Goal: Transaction & Acquisition: Purchase product/service

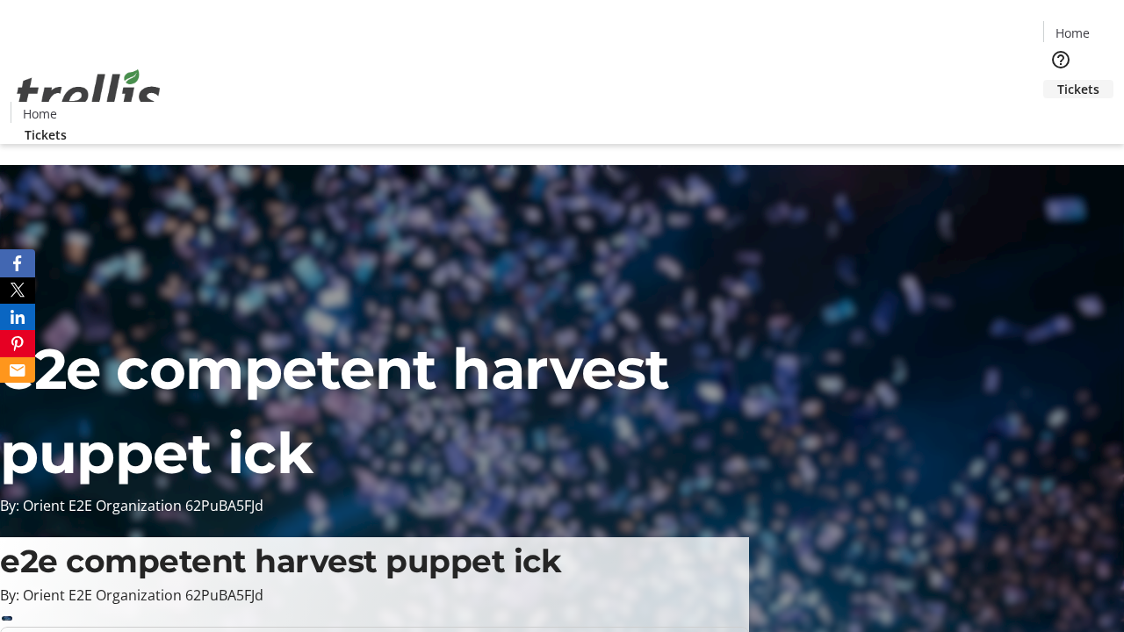
click at [1058, 80] on span "Tickets" at bounding box center [1079, 89] width 42 height 18
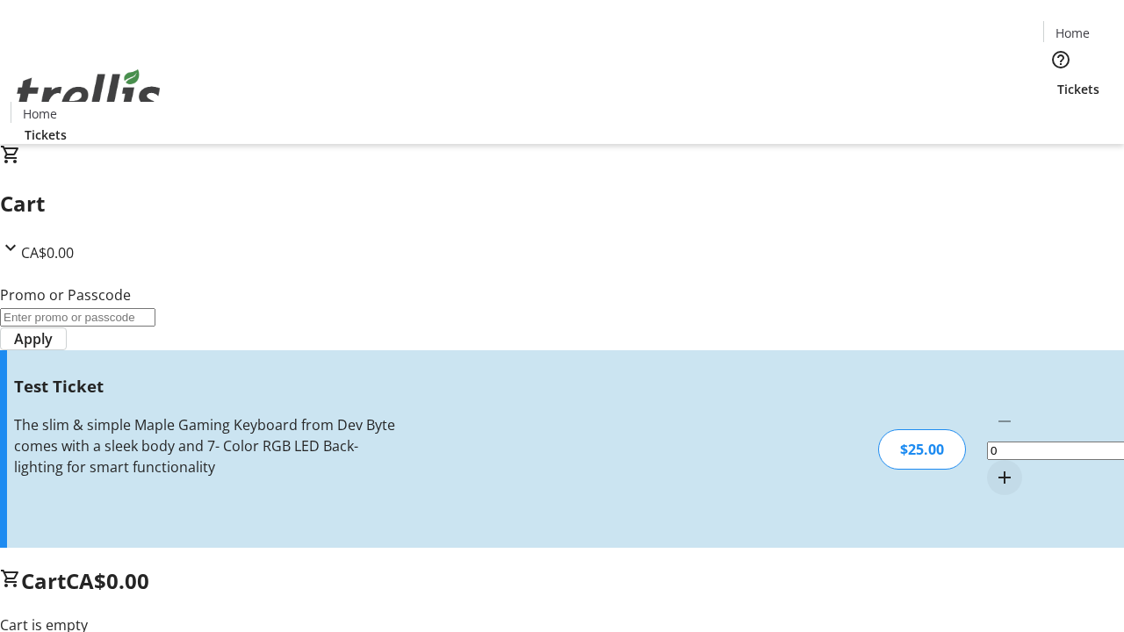
click at [994, 467] on mat-icon "Increment by one" at bounding box center [1004, 477] width 21 height 21
type input "1"
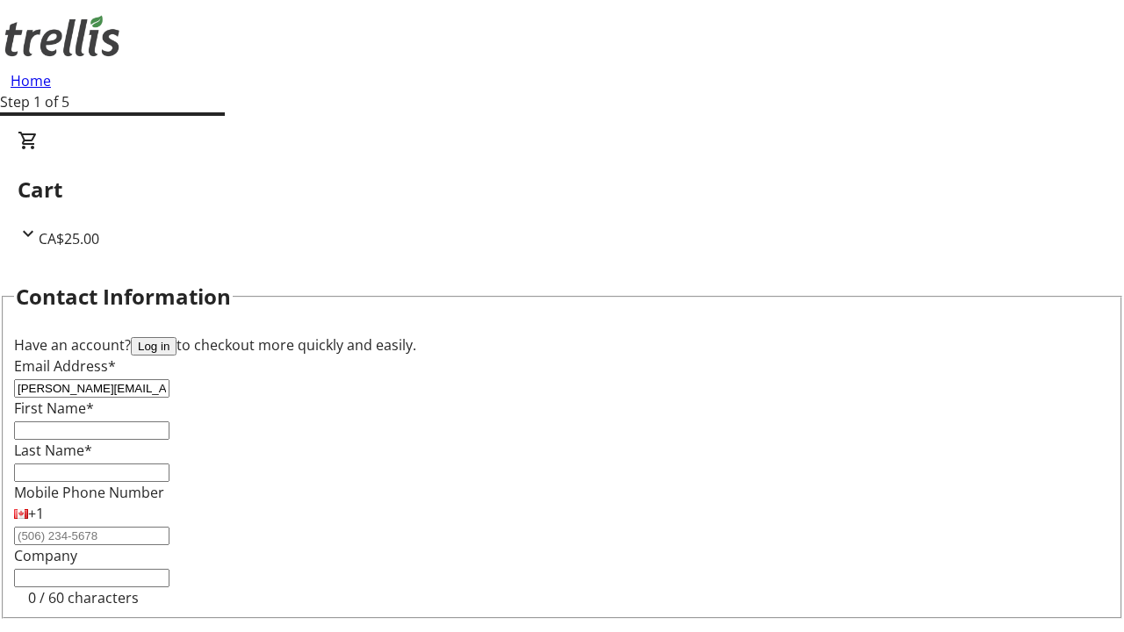
type input "[PERSON_NAME][EMAIL_ADDRESS][DOMAIN_NAME]"
type input "[PERSON_NAME]"
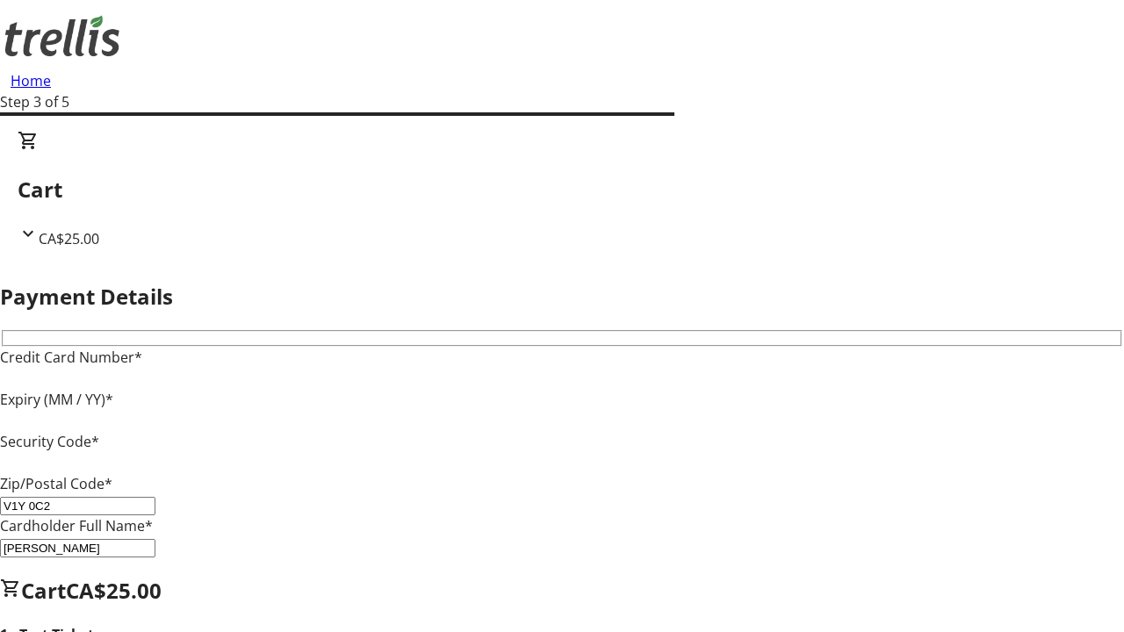
type input "V1Y 0C2"
